Goal: Information Seeking & Learning: Check status

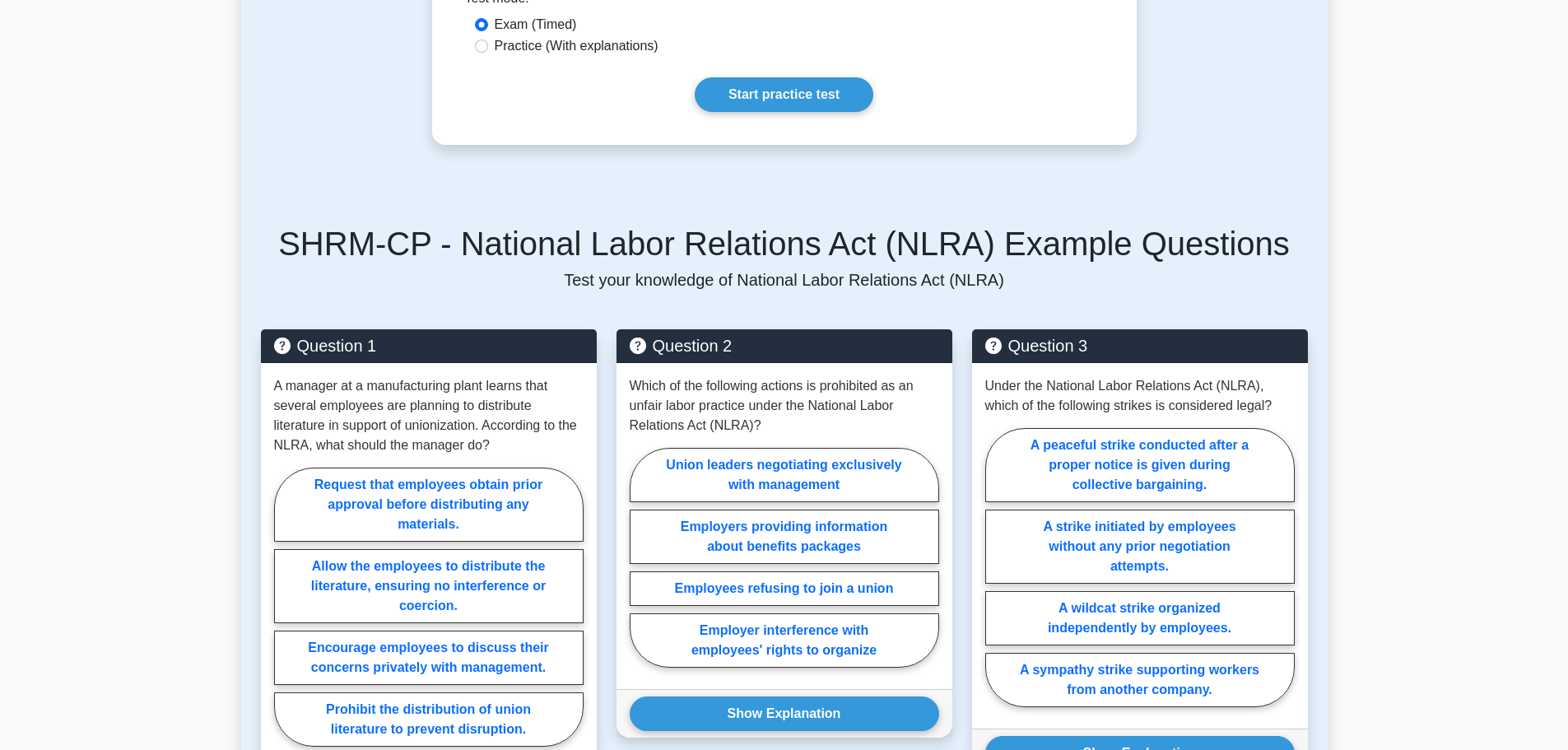
scroll to position [436, 0]
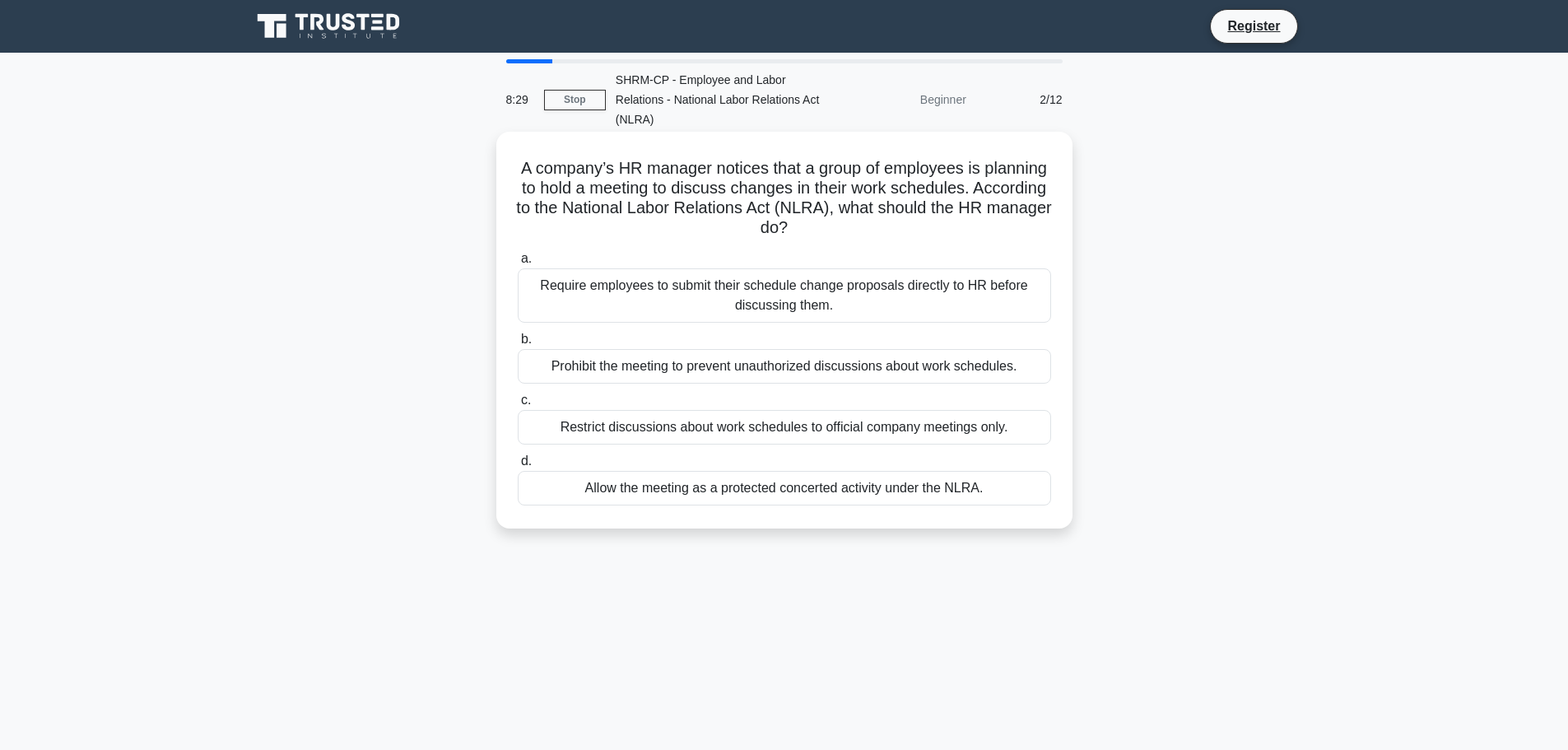
drag, startPoint x: 550, startPoint y: 168, endPoint x: 724, endPoint y: 193, distance: 175.8
click at [885, 242] on div "A company’s HR manager notices that a group of employees is planning to hold a …" at bounding box center [784, 330] width 563 height 384
copy h5 "A company’s HR manager notices that a group of employees is planning to hold a …"
click at [837, 492] on div "Allow the meeting as a protected concerted activity under the NLRA." at bounding box center [784, 488] width 533 height 35
click at [517, 467] on input "d. Allow the meeting as a protected concerted activity under the NLRA." at bounding box center [517, 461] width 0 height 10
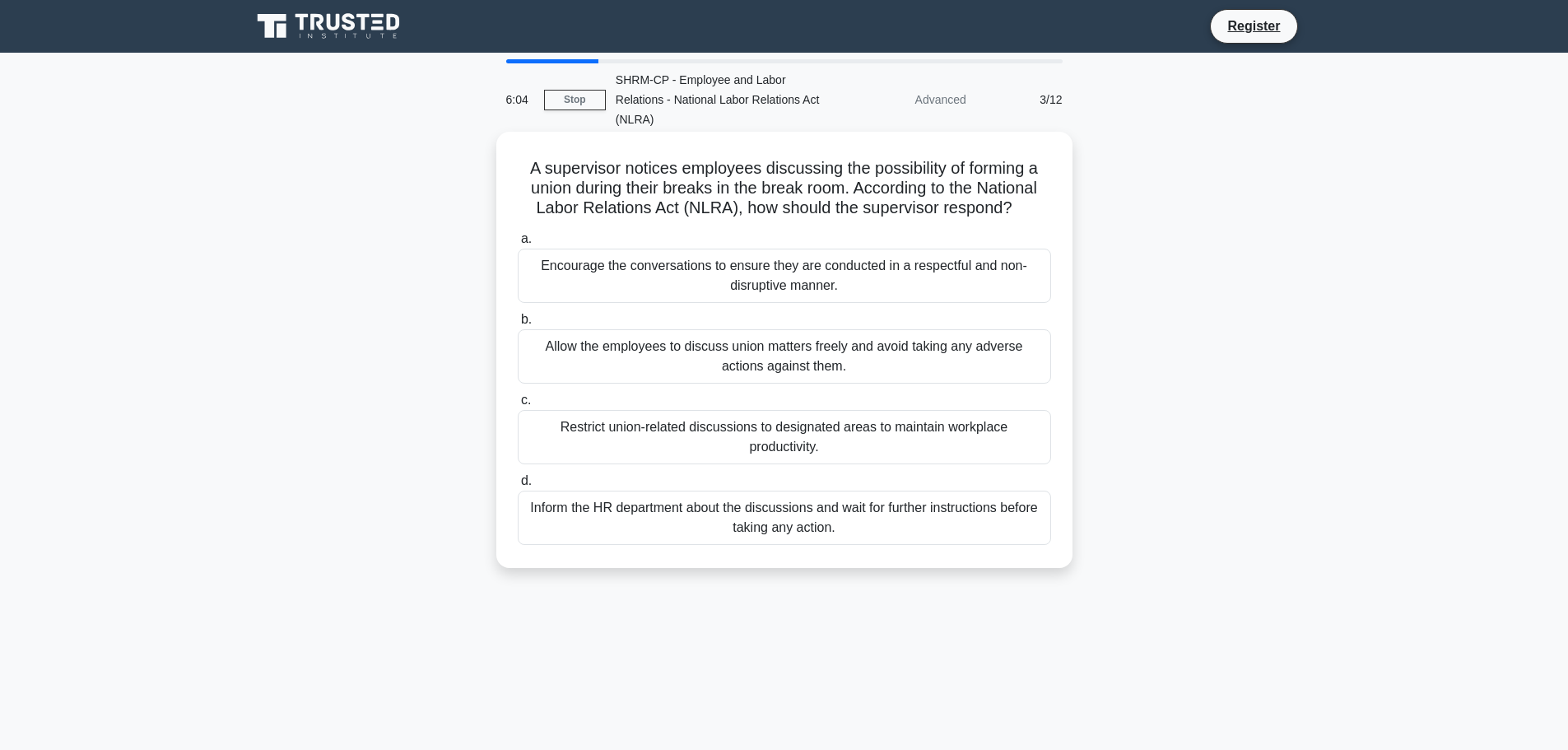
click at [926, 355] on div "Allow the employees to discuss union matters freely and avoid taking any advers…" at bounding box center [784, 356] width 533 height 54
click at [517, 325] on input "b. Allow the employees to discuss union matters freely and avoid taking any adv…" at bounding box center [517, 319] width 0 height 10
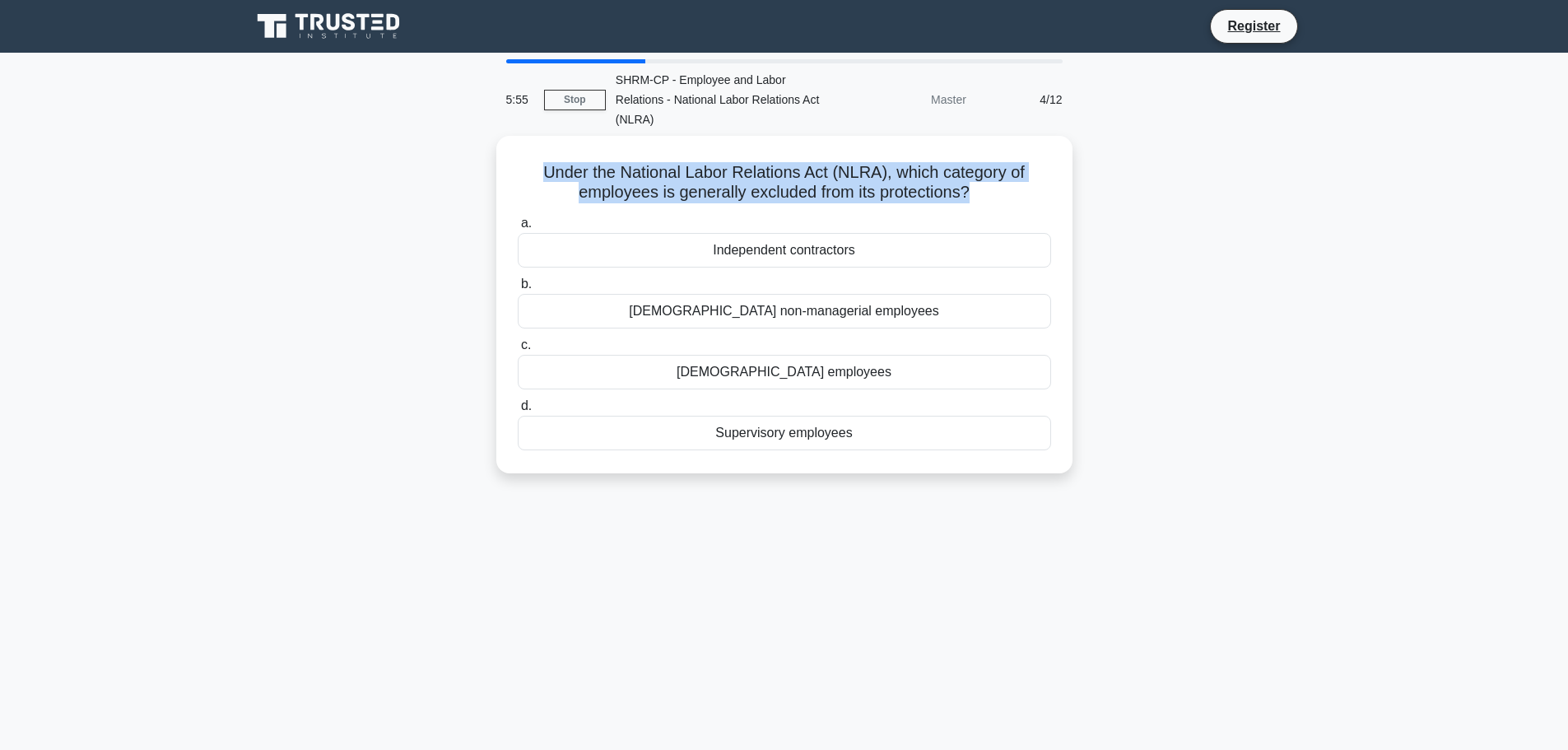
drag, startPoint x: 973, startPoint y: 187, endPoint x: 491, endPoint y: 161, distance: 482.7
click at [491, 161] on div "Under the National Labor Relations Act (NLRA), which category of employees is g…" at bounding box center [784, 314] width 1086 height 358
copy h5 "Under the National Labor Relations Act (NLRA), which category of employees is g…"
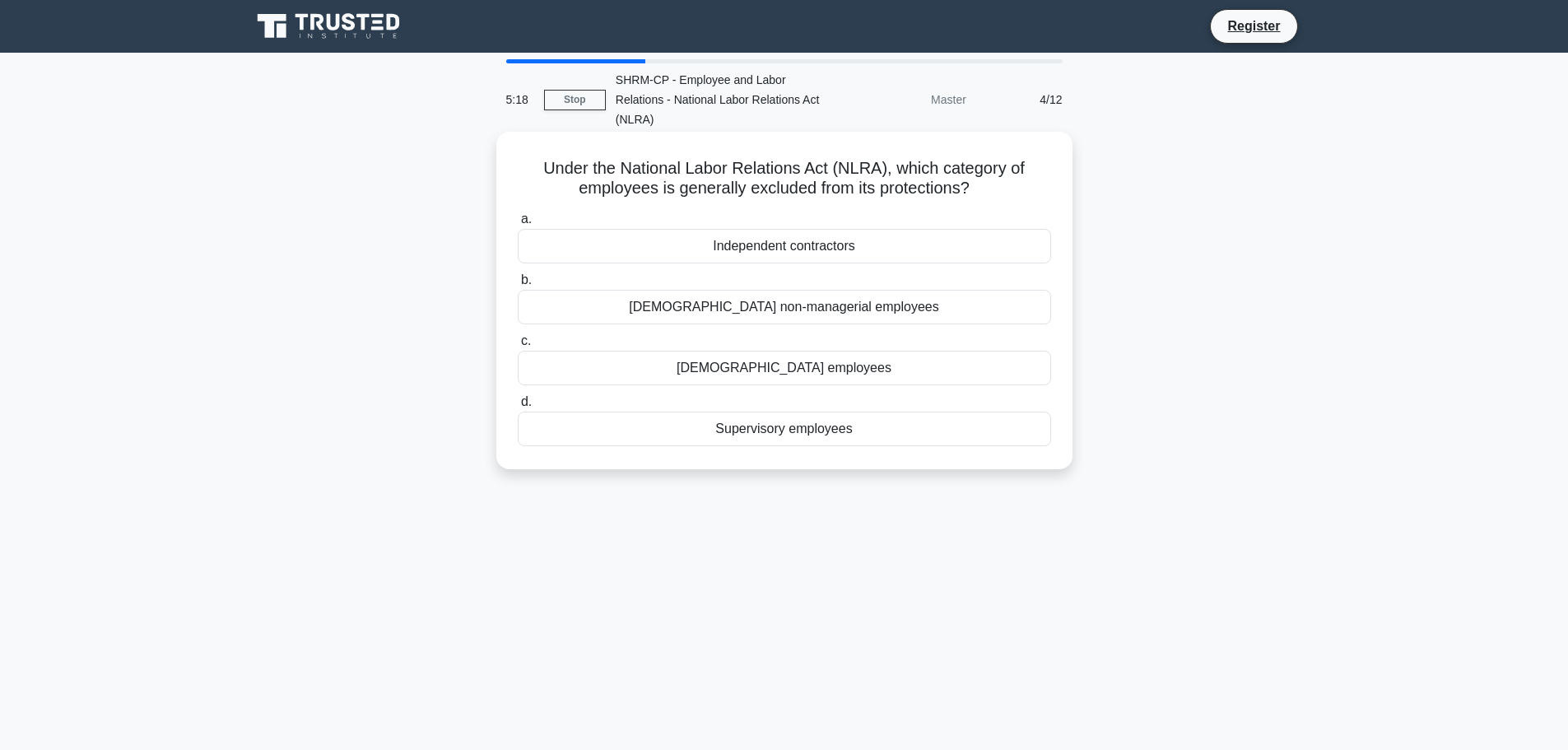
click at [819, 432] on div "Supervisory employees" at bounding box center [784, 429] width 533 height 35
click at [517, 407] on input "d. Supervisory employees" at bounding box center [517, 402] width 0 height 10
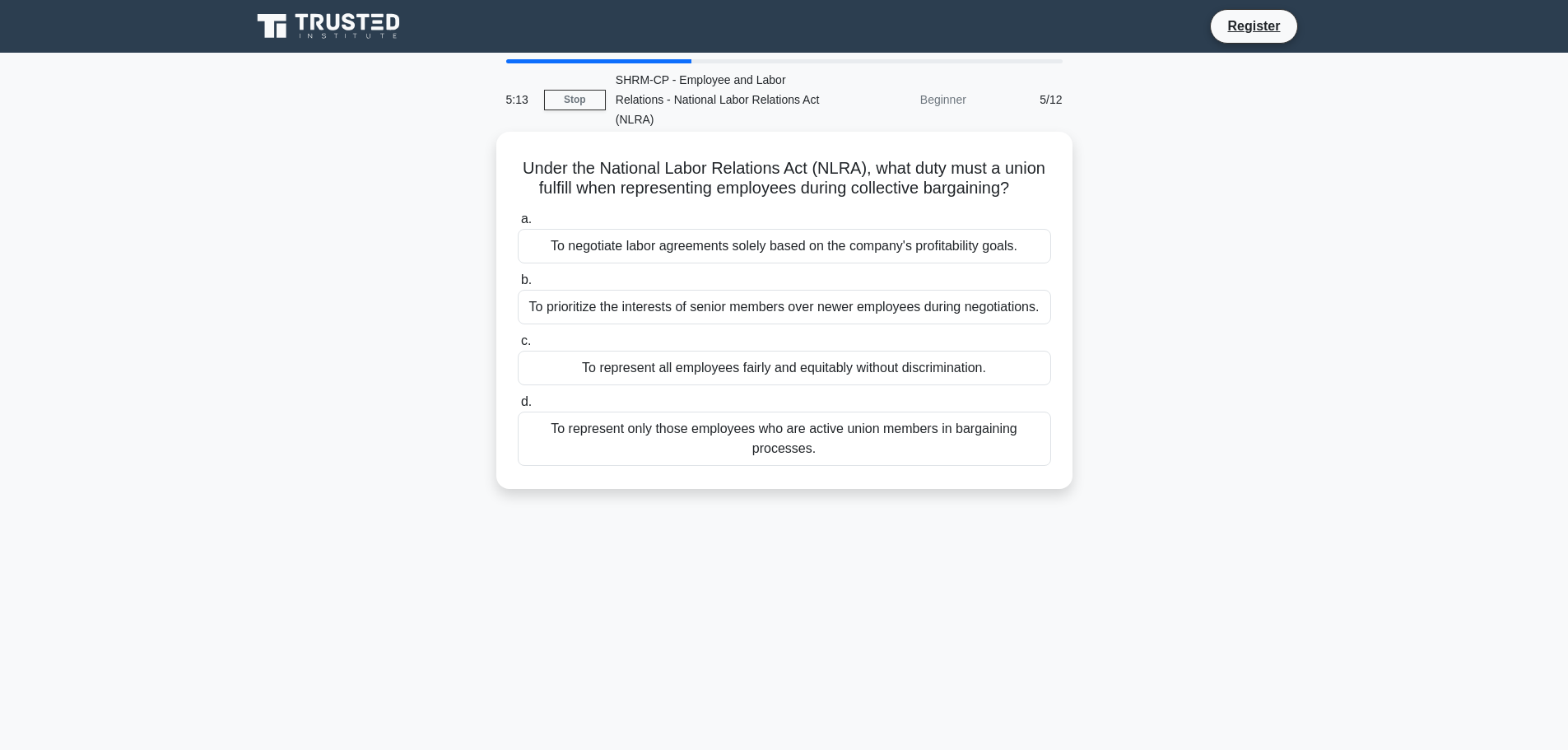
click at [845, 375] on div "To represent all employees fairly and equitably without discrimination." at bounding box center [784, 368] width 533 height 35
click at [517, 346] on input "c. To represent all employees fairly and equitably without discrimination." at bounding box center [517, 341] width 0 height 10
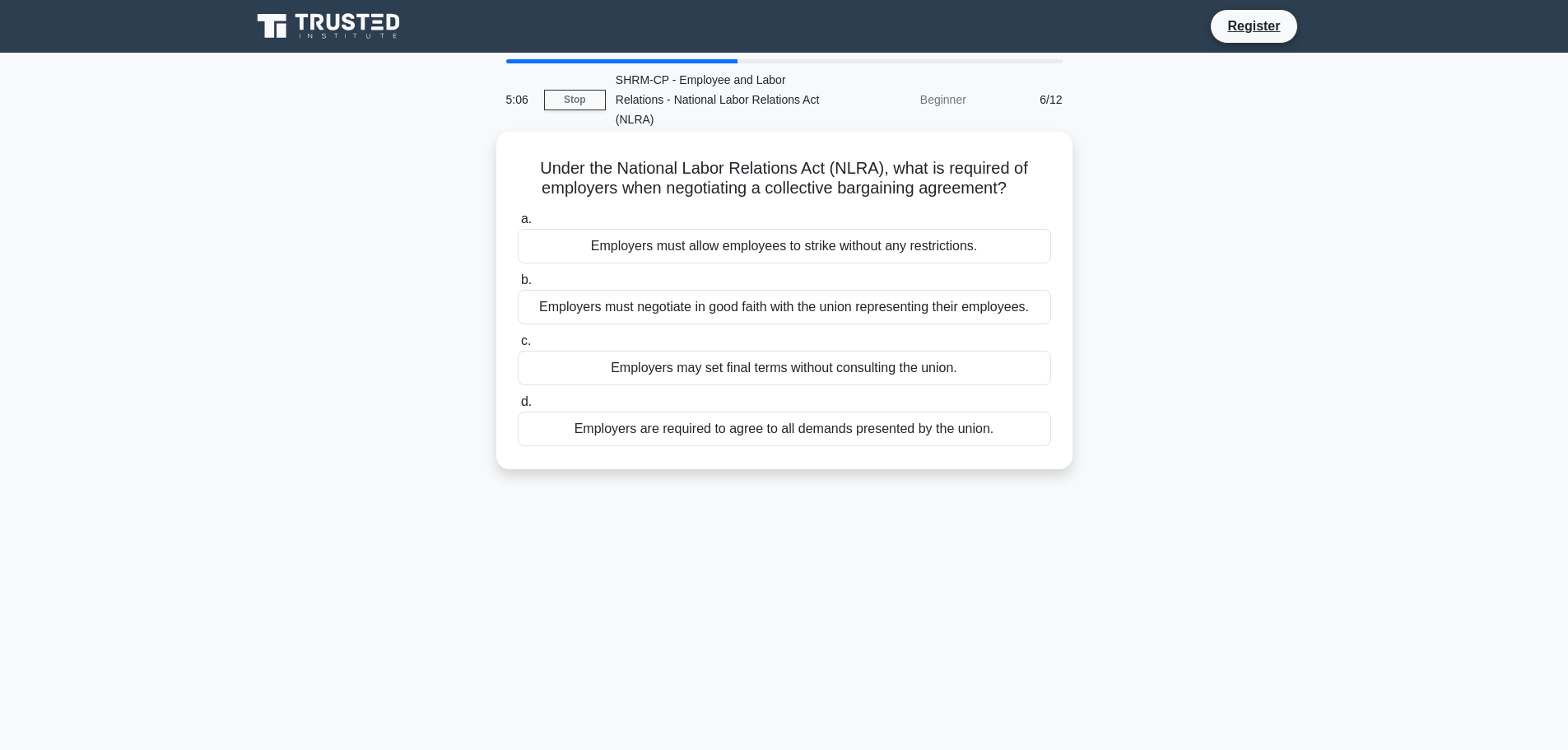
click at [820, 304] on div "Employers must negotiate in good faith with the union representing their employ…" at bounding box center [784, 307] width 533 height 35
click at [517, 285] on input "b. Employers must negotiate in good faith with the union representing their emp…" at bounding box center [517, 280] width 0 height 10
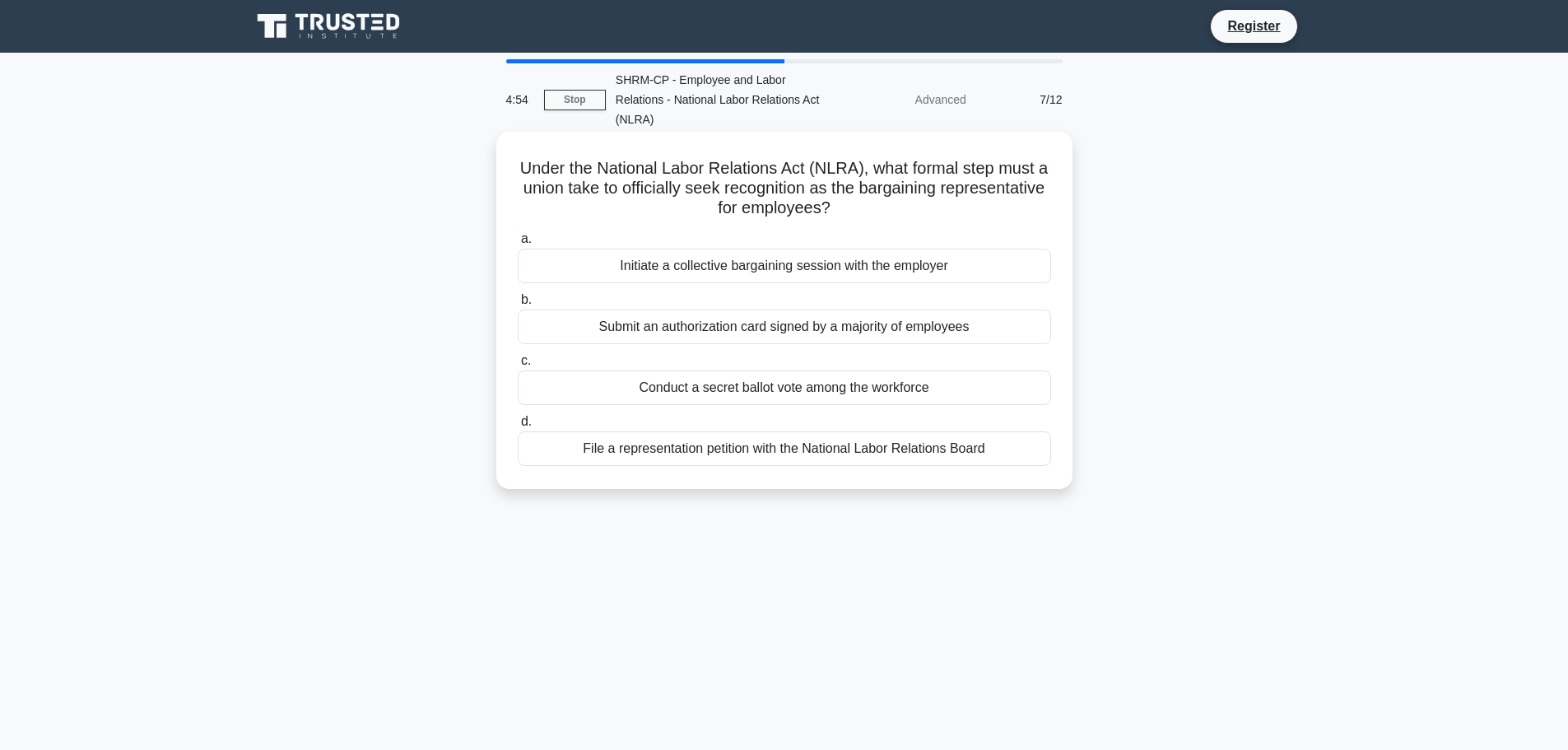
click at [867, 452] on div "File a representation petition with the National Labor Relations Board" at bounding box center [784, 449] width 533 height 35
click at [517, 427] on input "d. File a representation petition with the National Labor Relations Board" at bounding box center [517, 422] width 0 height 10
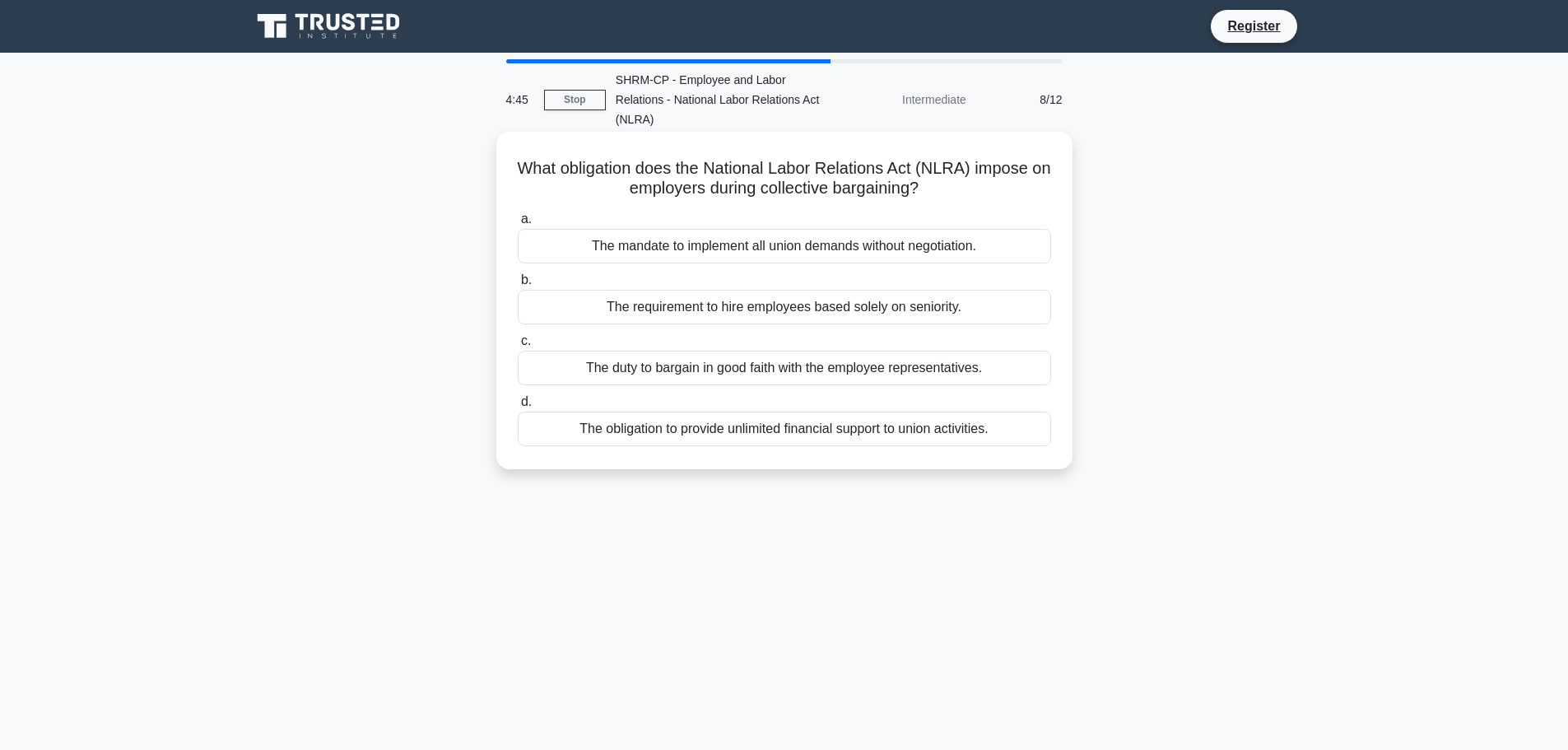
click at [897, 369] on div "The duty to bargain in good faith with the employee representatives." at bounding box center [784, 368] width 533 height 35
click at [517, 346] on input "c. The duty to bargain in good faith with the employee representatives." at bounding box center [517, 341] width 0 height 10
click at [925, 255] on div "Refusing to bargain in good faith with a union representative" at bounding box center [784, 246] width 533 height 35
click at [517, 224] on input "a. Refusing to bargain in good faith with a union representative" at bounding box center [517, 219] width 0 height 10
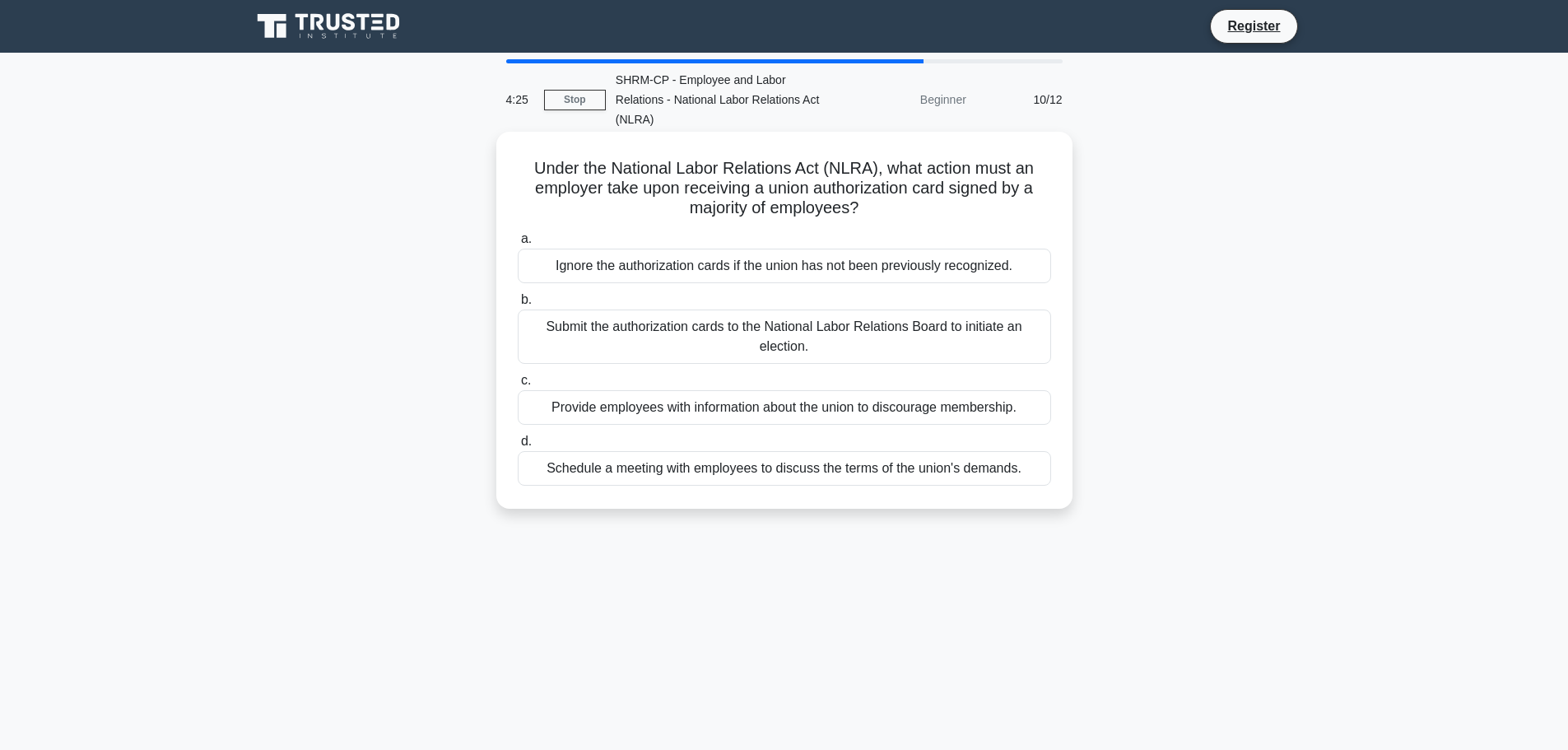
click at [944, 474] on div "Schedule a meeting with employees to discuss the terms of the union's demands." at bounding box center [784, 469] width 533 height 35
click at [517, 447] on input "d. Schedule a meeting with employees to discuss the terms of the union's demand…" at bounding box center [517, 441] width 0 height 10
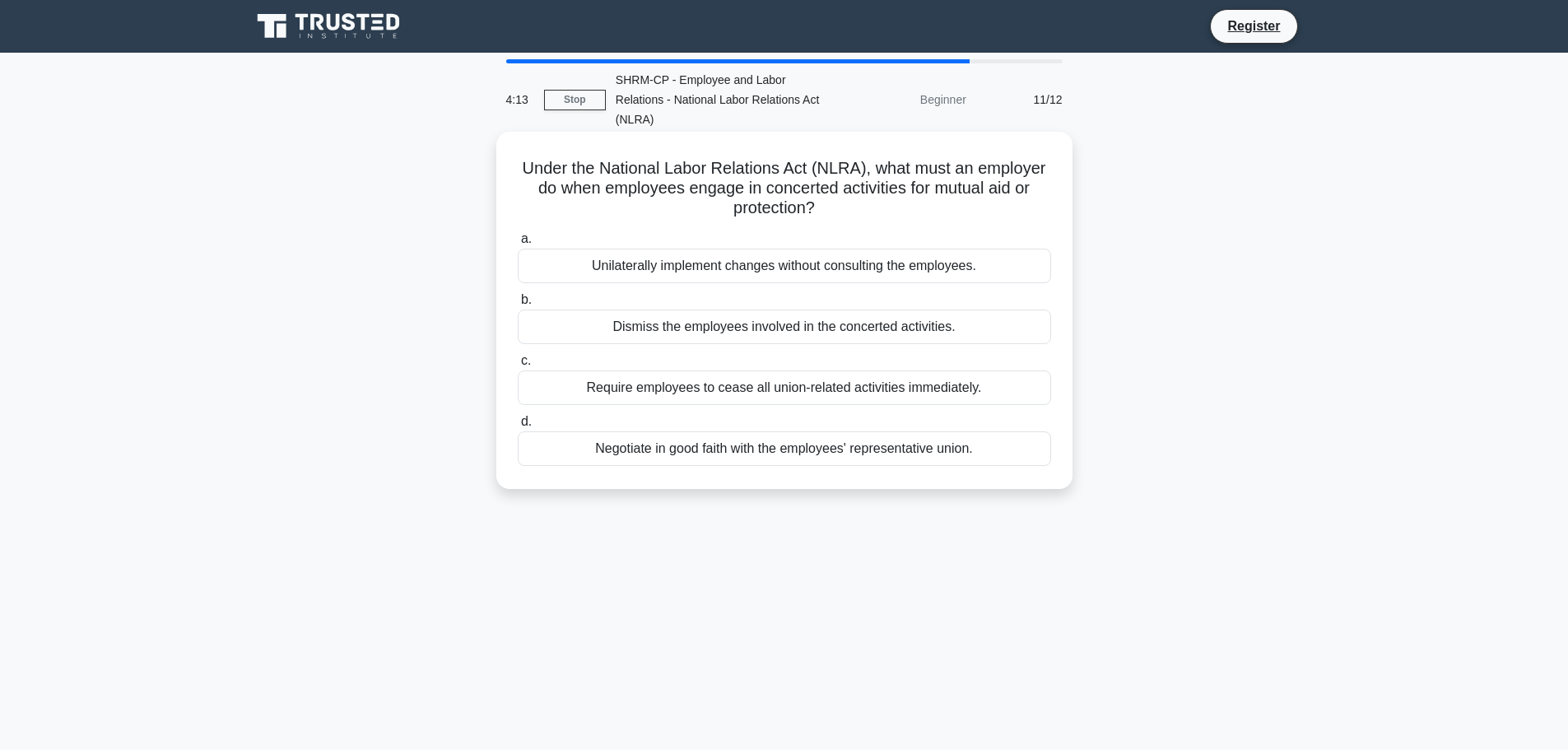
click at [888, 453] on div "Negotiate in good faith with the employees' representative union." at bounding box center [784, 449] width 533 height 35
click at [517, 427] on input "d. Negotiate in good faith with the employees' representative union." at bounding box center [517, 422] width 0 height 10
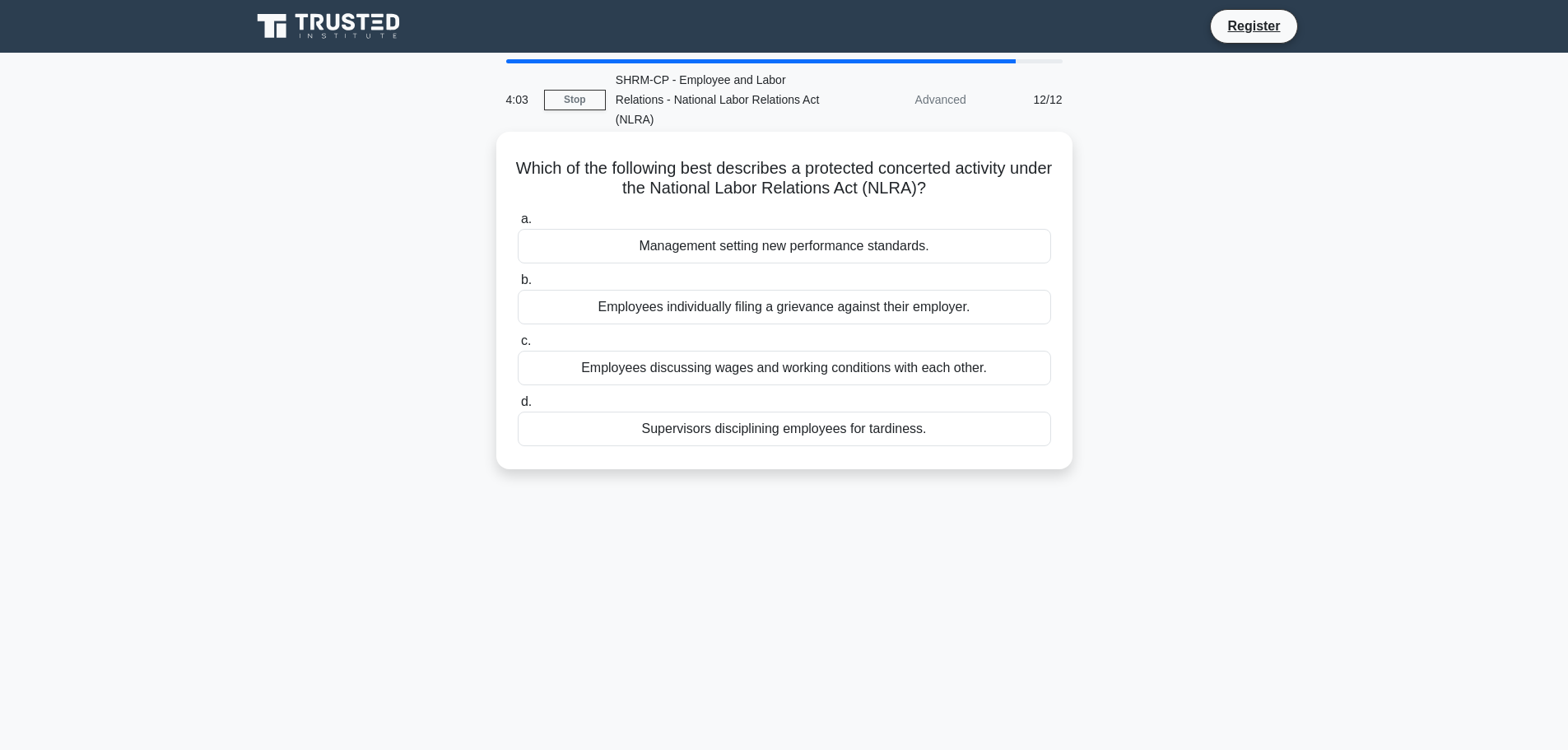
click at [944, 366] on div "Employees discussing wages and working conditions with each other." at bounding box center [784, 368] width 533 height 35
click at [517, 346] on input "c. Employees discussing wages and working conditions with each other." at bounding box center [517, 341] width 0 height 10
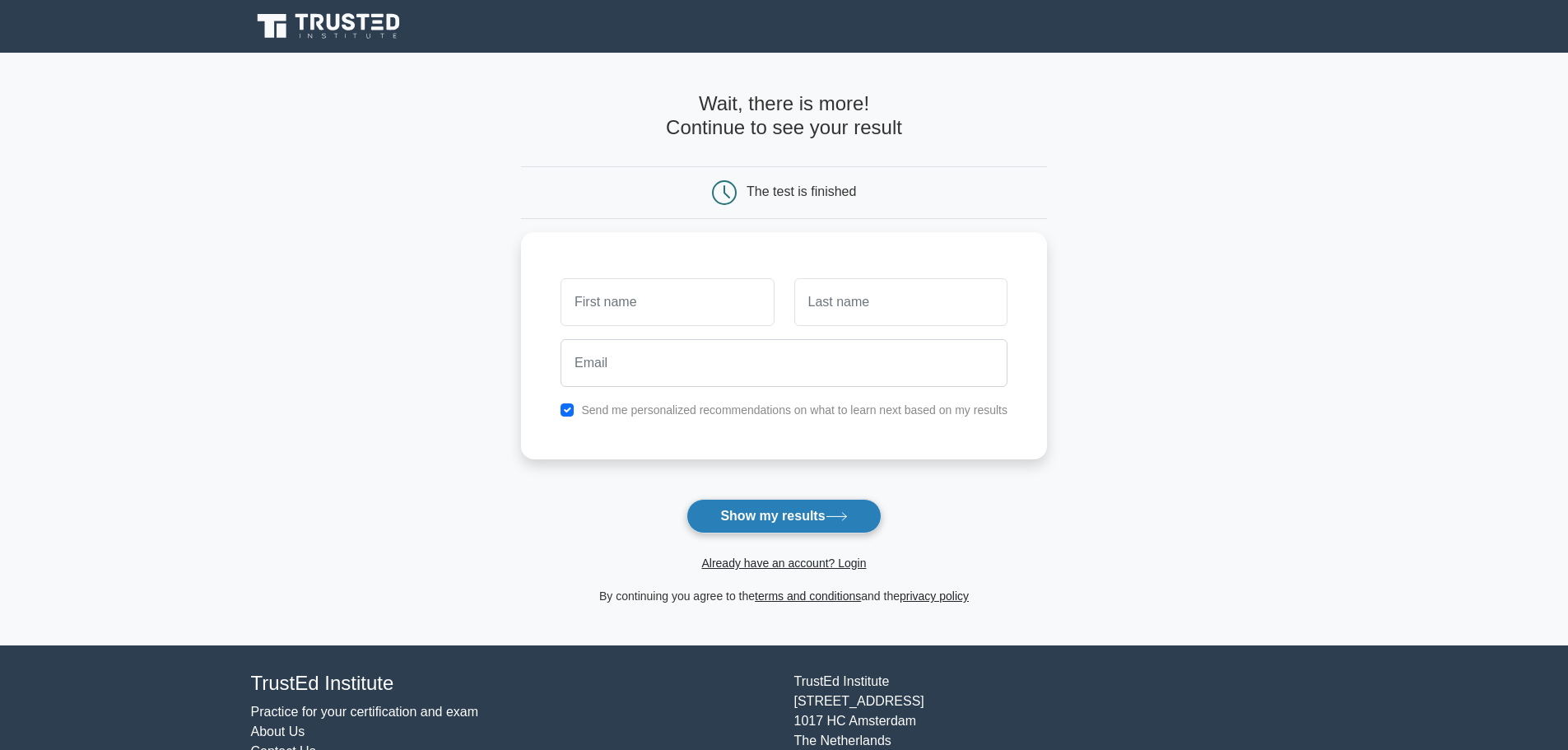
click at [824, 509] on button "Show my results" at bounding box center [783, 516] width 194 height 35
click at [1378, 464] on main "Wait, there is more! Continue to see your result The test is finished and the" at bounding box center [784, 349] width 1568 height 593
click at [679, 286] on input "text" at bounding box center [666, 298] width 213 height 48
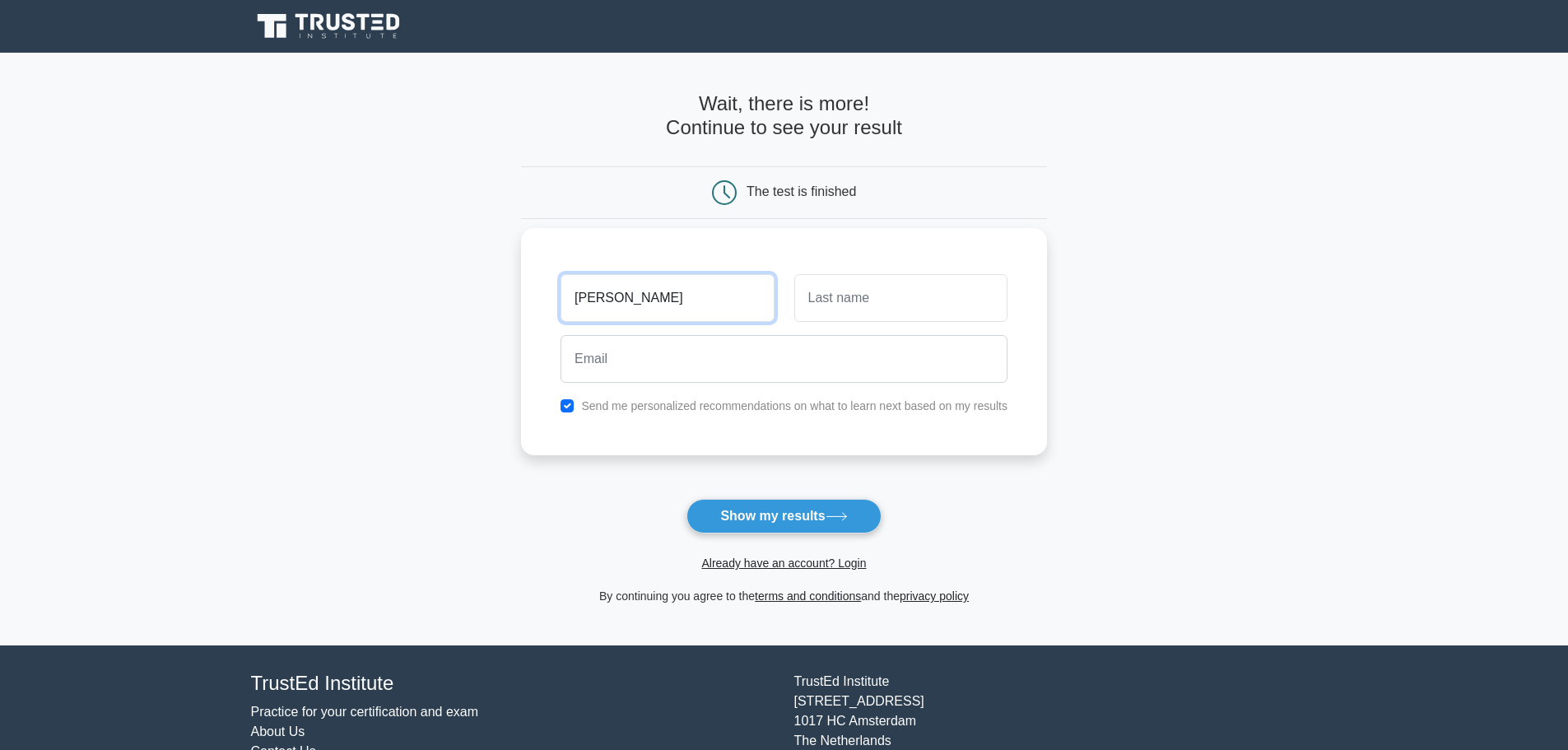
type input "Kaitlyn"
type input "S"
drag, startPoint x: 651, startPoint y: 308, endPoint x: 584, endPoint y: 298, distance: 67.7
click at [584, 298] on input "Kaitlyn" at bounding box center [666, 298] width 213 height 48
type input "K"
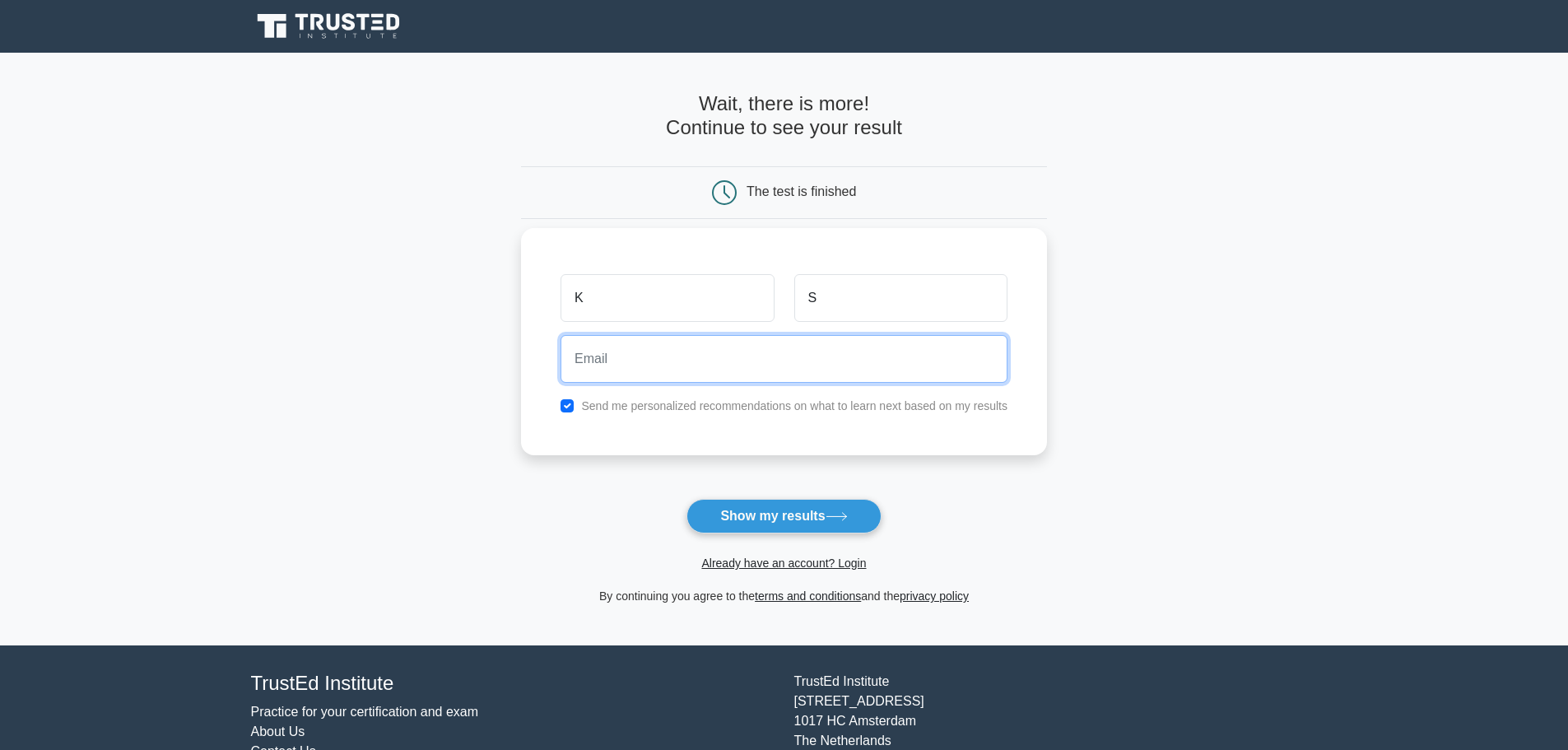
click at [660, 356] on input "email" at bounding box center [784, 358] width 447 height 48
type input "kschammel@eckberglammers.com"
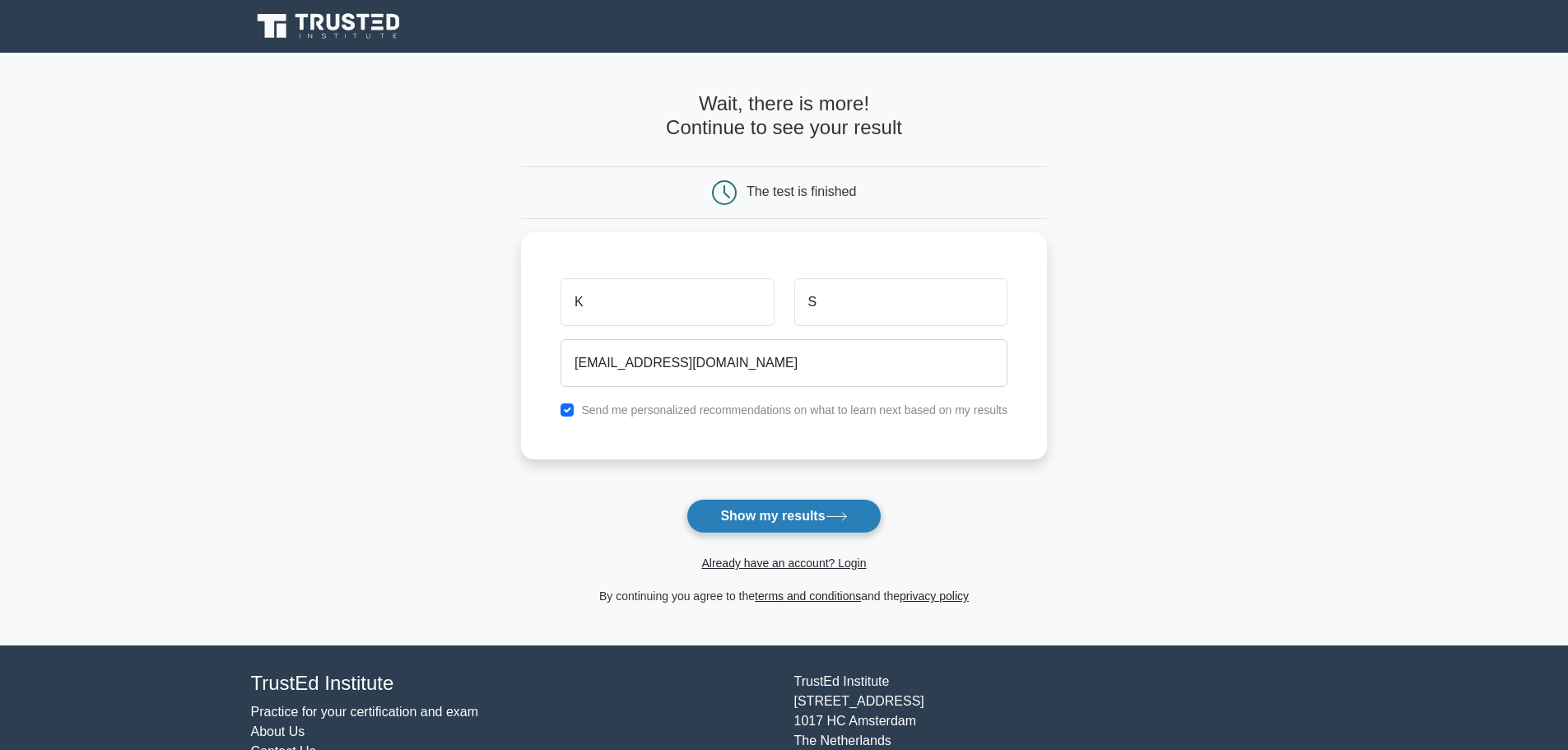
click at [807, 513] on button "Show my results" at bounding box center [783, 516] width 194 height 35
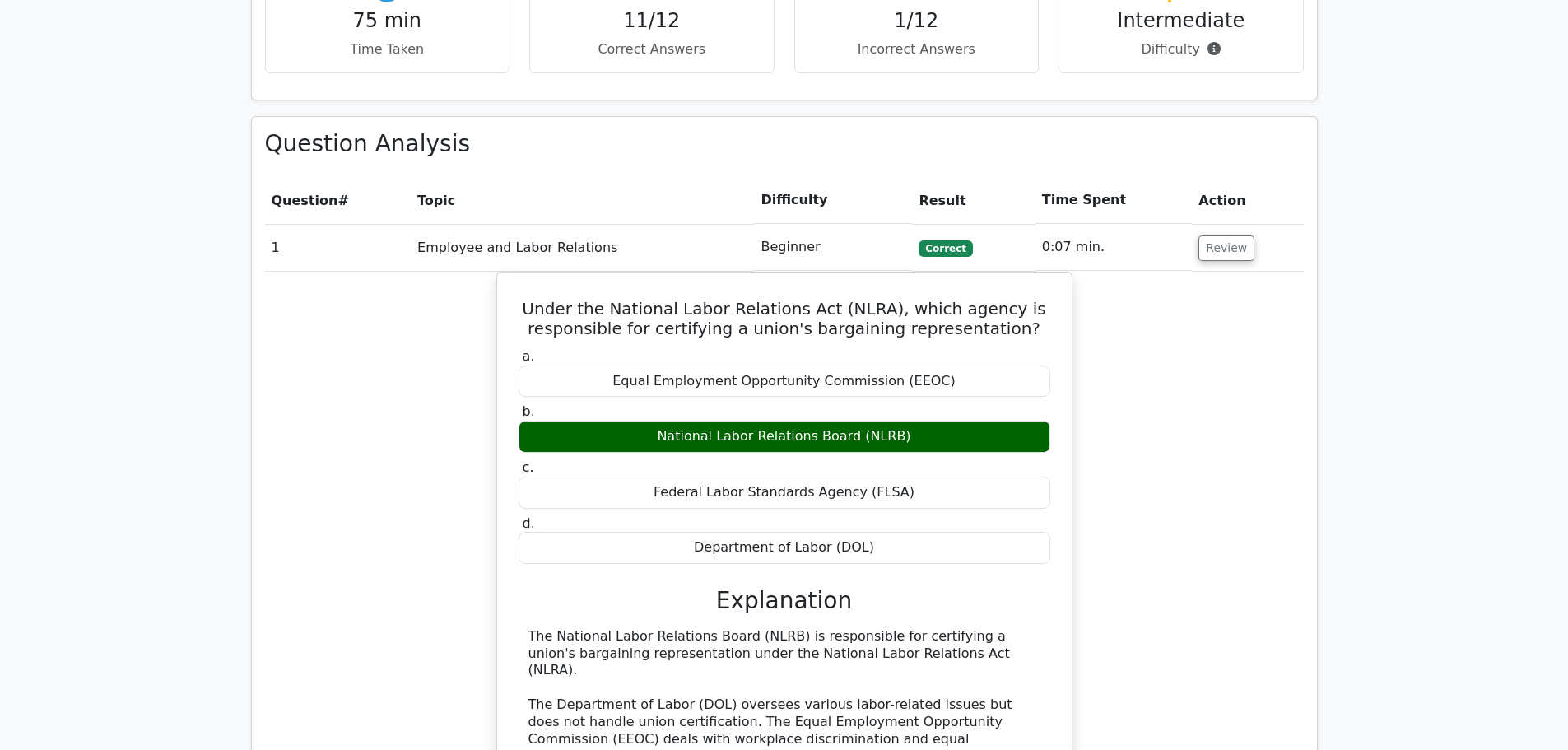
scroll to position [1025, 0]
